Goal: Task Accomplishment & Management: Complete application form

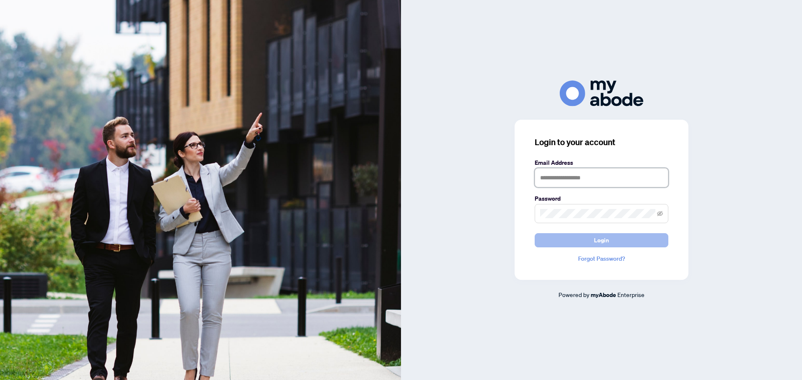
type input "**********"
click at [599, 236] on span "Login" at bounding box center [601, 240] width 15 height 13
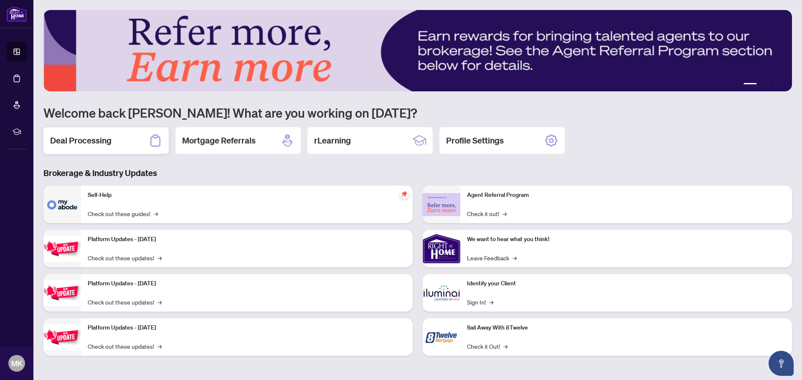
click at [130, 149] on div "Deal Processing" at bounding box center [105, 140] width 125 height 27
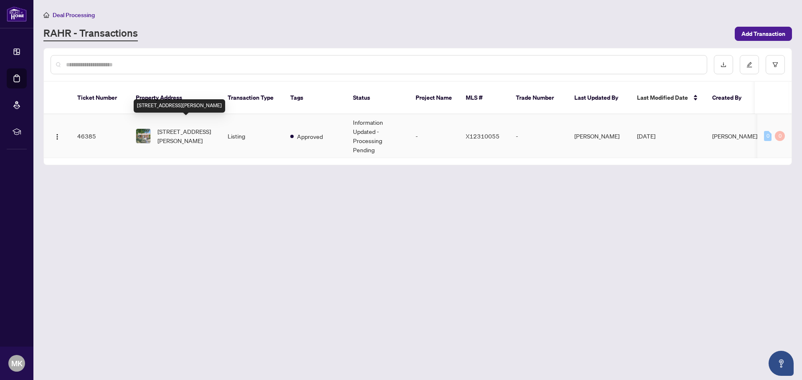
click at [187, 127] on span "[STREET_ADDRESS][PERSON_NAME]" at bounding box center [185, 136] width 57 height 18
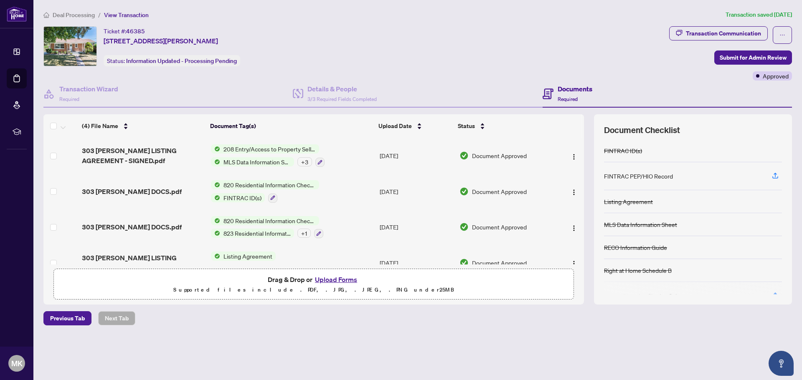
click at [333, 281] on button "Upload Forms" at bounding box center [335, 279] width 47 height 11
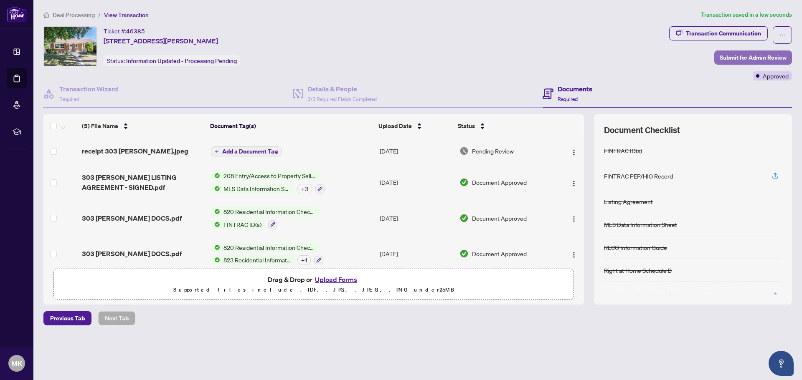
click at [764, 56] on span "Submit for Admin Review" at bounding box center [752, 57] width 67 height 13
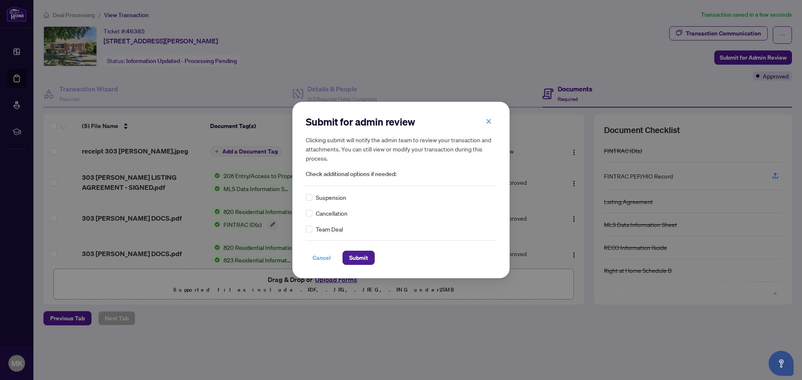
click at [321, 256] on span "Cancel" at bounding box center [321, 257] width 18 height 13
